Goal: Information Seeking & Learning: Compare options

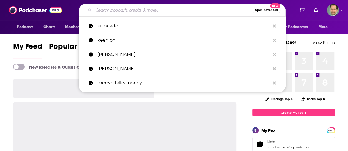
drag, startPoint x: 0, startPoint y: 0, endPoint x: 143, endPoint y: 11, distance: 143.3
click at [143, 11] on input "Search podcasts, credits, & more..." at bounding box center [173, 10] width 159 height 9
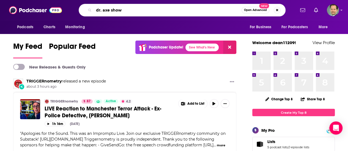
type input "dr. axe show"
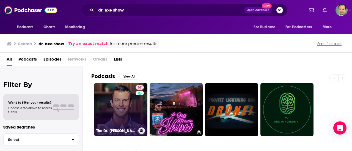
click at [115, 102] on link "67 The Dr. [PERSON_NAME] Show" at bounding box center [120, 109] width 53 height 53
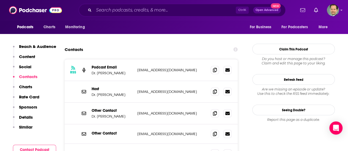
scroll to position [522, 0]
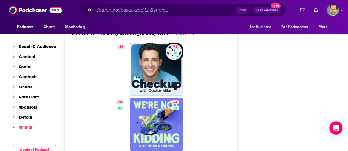
scroll to position [1204, 0]
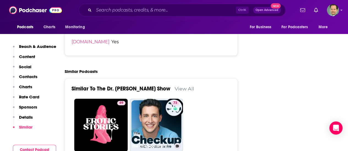
click at [160, 99] on link "73 The Checkup with Doctor [PERSON_NAME]" at bounding box center [156, 125] width 53 height 53
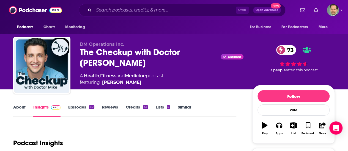
click at [197, 129] on div "Podcast Insights" at bounding box center [122, 140] width 218 height 28
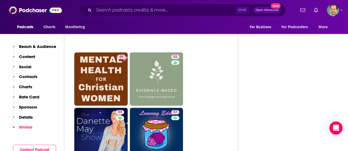
scroll to position [1429, 0]
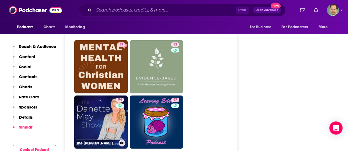
click at [100, 96] on link "54 The [PERSON_NAME] May Show" at bounding box center [100, 122] width 53 height 53
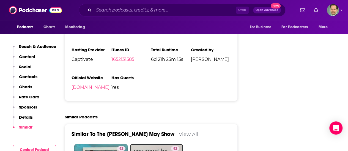
scroll to position [962, 0]
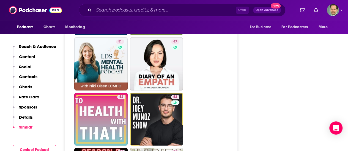
scroll to position [1296, 0]
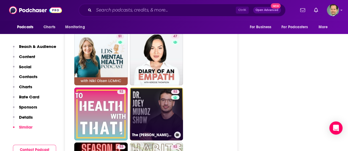
click at [161, 95] on link "52 The [PERSON_NAME] Show" at bounding box center [156, 114] width 53 height 53
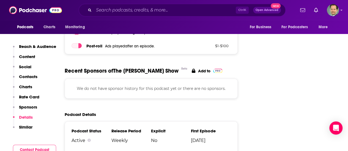
scroll to position [742, 0]
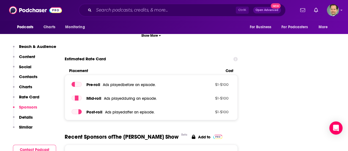
scroll to position [687, 0]
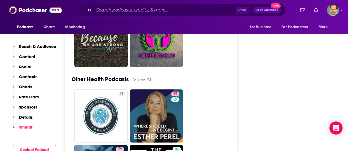
scroll to position [2226, 0]
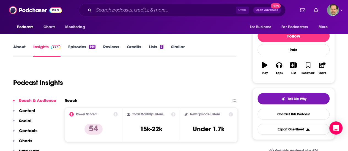
scroll to position [0, 0]
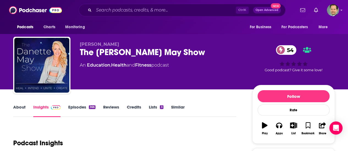
type input "[URL][DOMAIN_NAME]"
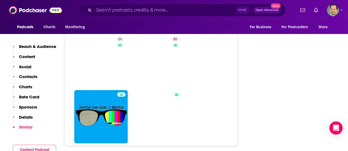
scroll to position [2886, 0]
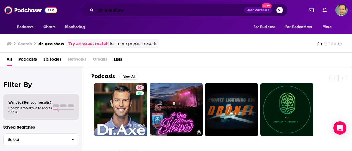
click at [175, 12] on input "dr. axe show" at bounding box center [170, 10] width 148 height 9
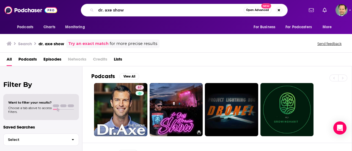
click at [217, 60] on div "All Podcasts Episodes Networks Credits Lists" at bounding box center [177, 60] width 341 height 11
drag, startPoint x: 127, startPoint y: 9, endPoint x: 86, endPoint y: 9, distance: 41.2
click at [86, 9] on div "dr. axe show Open Advanced New" at bounding box center [184, 10] width 207 height 13
type input "alternative medicine"
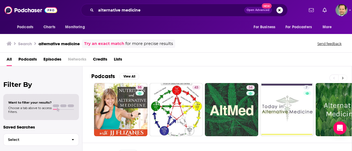
click at [344, 76] on icon at bounding box center [343, 78] width 2 height 4
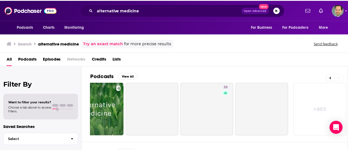
scroll to position [0, 244]
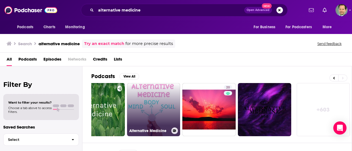
click at [162, 98] on link "Alternative Medicine" at bounding box center [153, 109] width 53 height 53
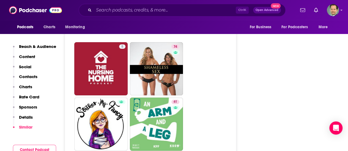
scroll to position [2006, 0]
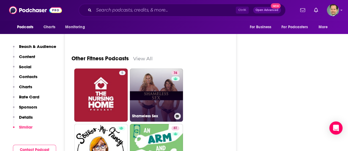
click at [156, 106] on link "74 Shameless Sex" at bounding box center [156, 95] width 53 height 53
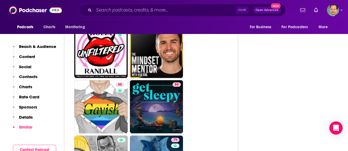
scroll to position [2666, 0]
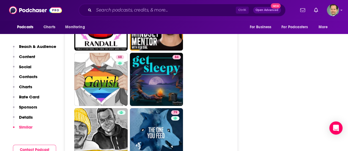
type input "[URL][DOMAIN_NAME]"
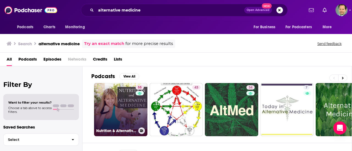
click at [124, 101] on link "55 Nutrition & Alternative Medicine" at bounding box center [120, 109] width 53 height 53
